Goal: Task Accomplishment & Management: Use online tool/utility

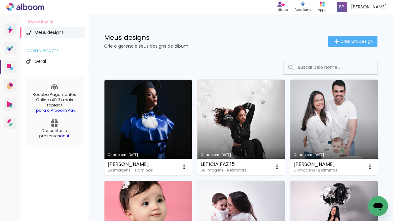
click at [345, 40] on span "Criar um design" at bounding box center [356, 41] width 32 height 4
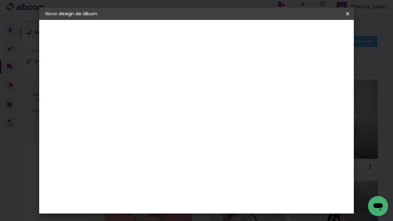
click at [147, 82] on input at bounding box center [147, 84] width 0 height 10
type input "[PERSON_NAME] 15 ANOS"
type paper-input "[PERSON_NAME] 15 ANOS"
click at [211, 36] on paper-button "Avançar" at bounding box center [195, 33] width 30 height 11
click at [180, 121] on input at bounding box center [162, 118] width 63 height 8
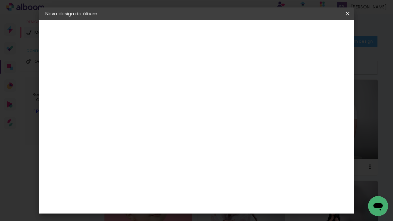
type input "MATIAS"
type paper-input "MATIAS"
drag, startPoint x: 145, startPoint y: 141, endPoint x: 186, endPoint y: 136, distance: 41.3
click at [144, 141] on div "Matias Encadernações" at bounding box center [162, 142] width 38 height 10
click at [181, 141] on div "Matias Encadernações" at bounding box center [162, 142] width 38 height 10
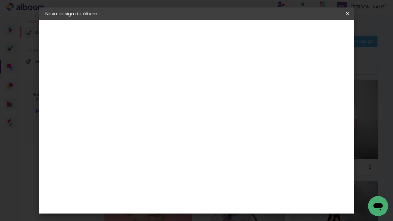
click at [181, 141] on div "Matias Encadernações" at bounding box center [162, 142] width 38 height 10
click at [174, 140] on div "Matias Encadernações" at bounding box center [162, 142] width 38 height 10
click at [0, 0] on slot "Tamanho Livre" at bounding box center [0, 0] width 0 height 0
click at [0, 0] on slot "Avançar" at bounding box center [0, 0] width 0 height 0
drag, startPoint x: 74, startPoint y: 77, endPoint x: 80, endPoint y: 75, distance: 6.2
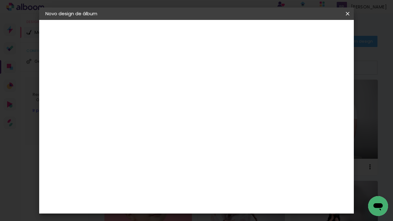
click at [74, 77] on div "Tamanho livre" at bounding box center [69, 76] width 21 height 9
click at [0, 0] on slot "Tamanho Livre" at bounding box center [0, 0] width 0 height 0
click at [181, 139] on div "Matias Encadernações" at bounding box center [162, 142] width 38 height 10
click at [181, 141] on div "Matias Encadernações" at bounding box center [162, 142] width 38 height 10
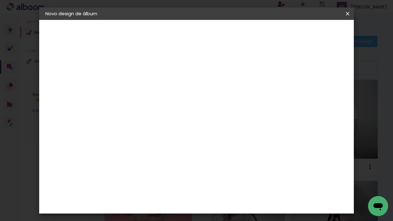
click at [181, 141] on div "Matias Encadernações" at bounding box center [162, 142] width 38 height 10
click at [181, 140] on div "Matias Encadernações" at bounding box center [162, 142] width 38 height 10
drag, startPoint x: 206, startPoint y: 140, endPoint x: 203, endPoint y: 137, distance: 4.5
click at [181, 139] on div "Matias Encadernações" at bounding box center [162, 142] width 38 height 10
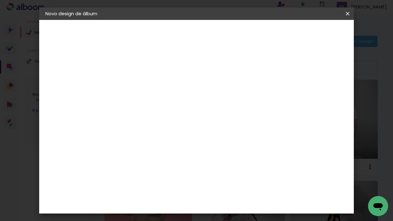
click at [0, 0] on slot "Voltar" at bounding box center [0, 0] width 0 height 0
drag, startPoint x: 325, startPoint y: 36, endPoint x: 323, endPoint y: 46, distance: 9.8
click at [211, 36] on paper-button "Avançar" at bounding box center [195, 33] width 30 height 11
click at [184, 146] on paper-item "Matias Encadernações" at bounding box center [156, 142] width 55 height 16
click at [181, 141] on div "Matias Encadernações" at bounding box center [162, 142] width 38 height 10
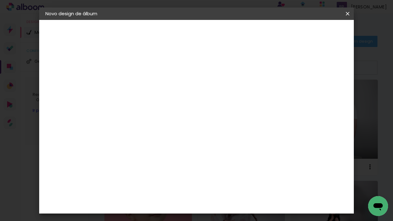
drag, startPoint x: 294, startPoint y: 94, endPoint x: 301, endPoint y: 98, distance: 8.6
click at [247, 94] on paper-item "Tamanho Livre" at bounding box center [219, 95] width 55 height 14
click at [0, 0] on slot "Avançar" at bounding box center [0, 0] width 0 height 0
drag, startPoint x: 327, startPoint y: 30, endPoint x: 290, endPoint y: 79, distance: 62.1
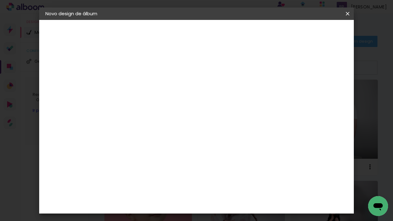
click at [319, 29] on paper-button "Iniciar design" at bounding box center [298, 33] width 41 height 11
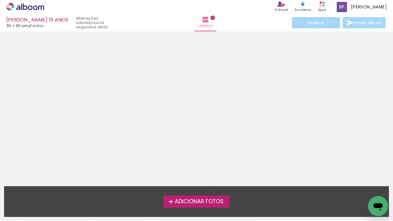
click at [204, 198] on span "Adicionar Fotos" at bounding box center [199, 201] width 49 height 6
click at [0, 0] on input "file" at bounding box center [0, 0] width 0 height 0
